Goal: Navigation & Orientation: Find specific page/section

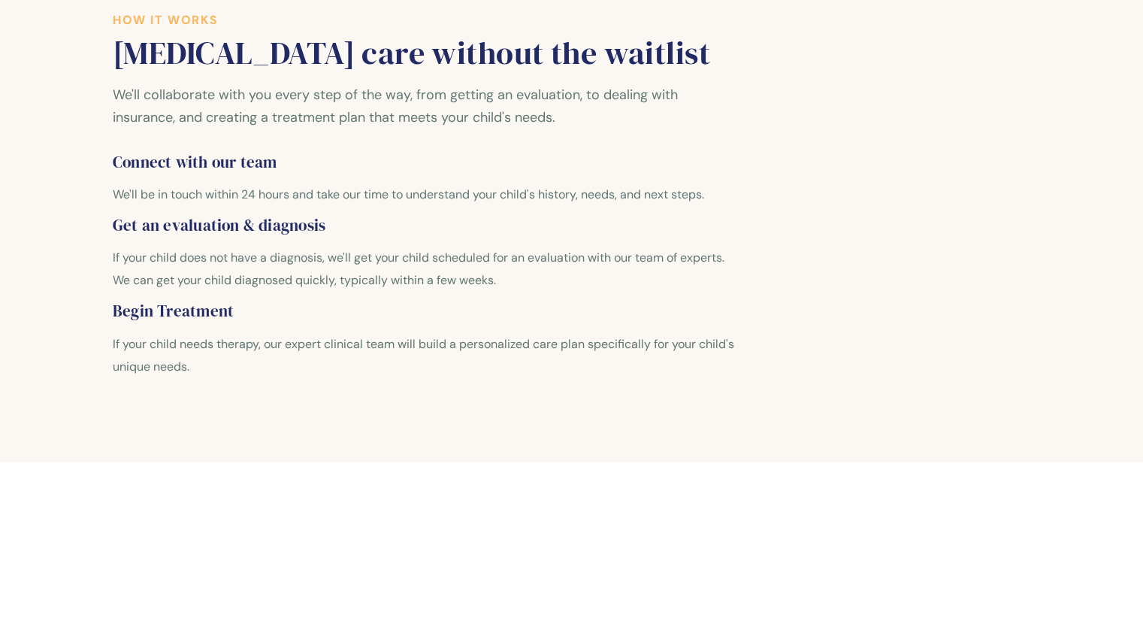
scroll to position [1427, 0]
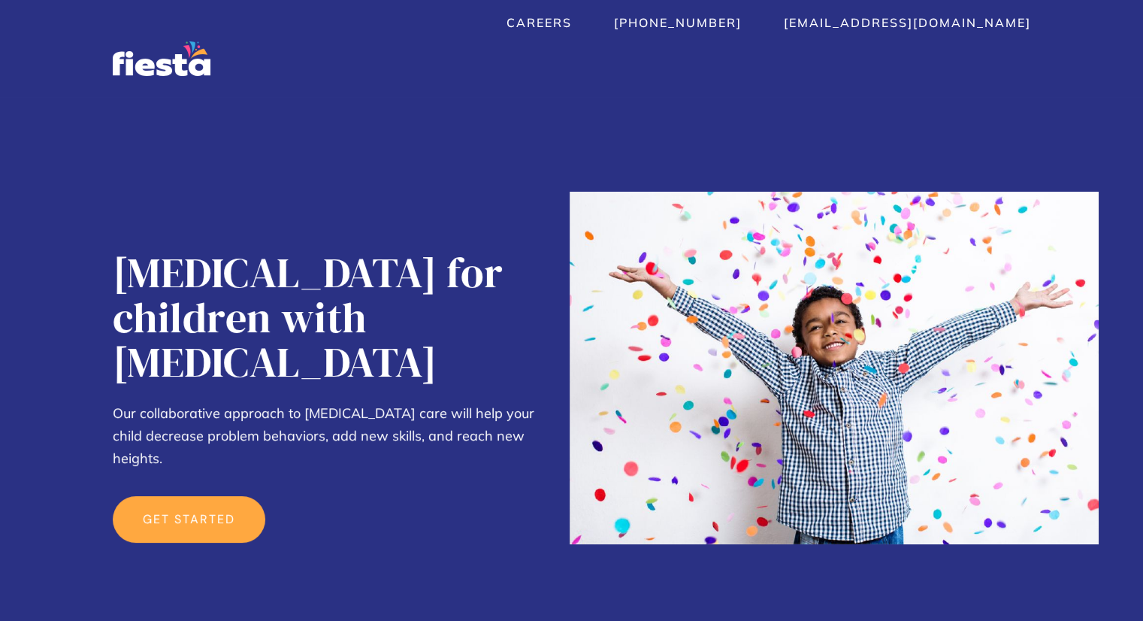
click at [176, 496] on link "get started" at bounding box center [189, 519] width 153 height 47
click at [572, 26] on link "Careers" at bounding box center [539, 22] width 65 height 15
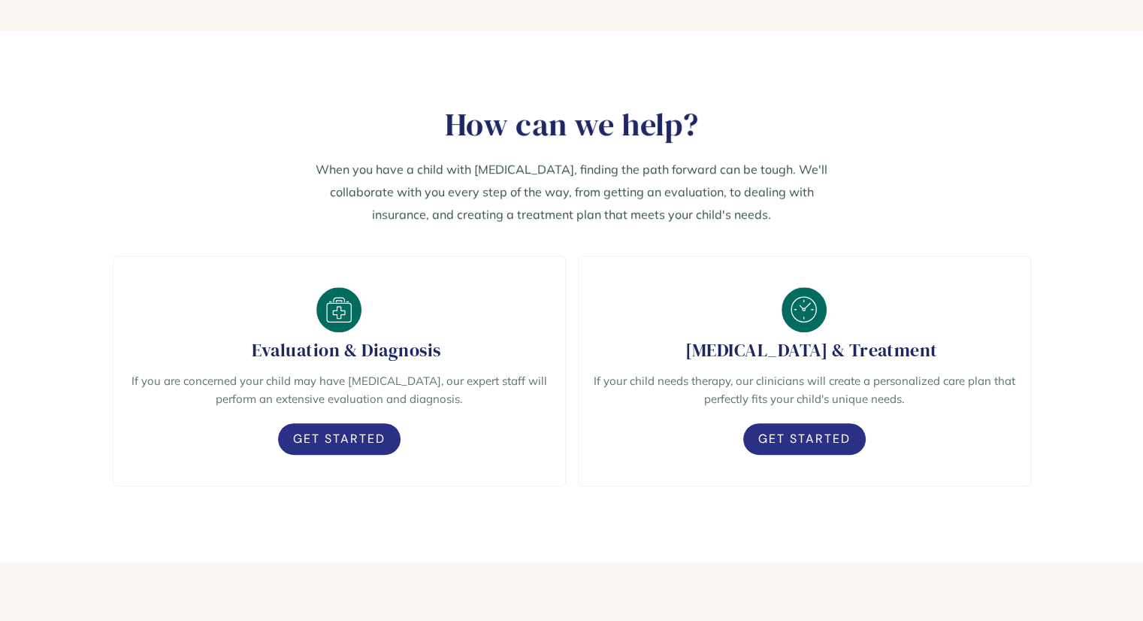
scroll to position [782, 0]
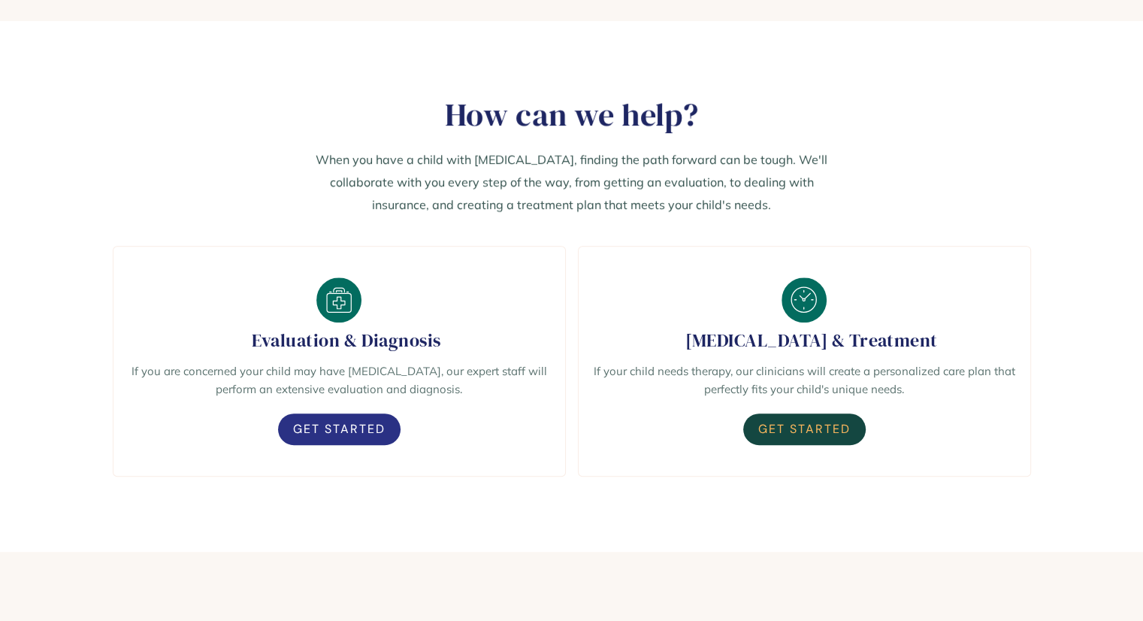
click at [776, 426] on link "Get Started" at bounding box center [804, 429] width 123 height 32
